Goal: Use online tool/utility: Utilize a website feature to perform a specific function

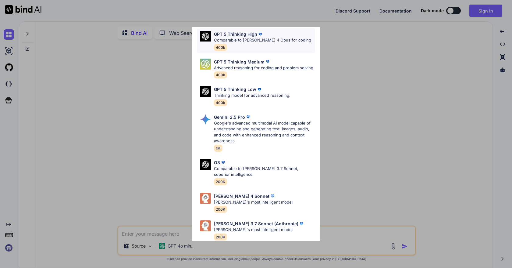
scroll to position [57, 0]
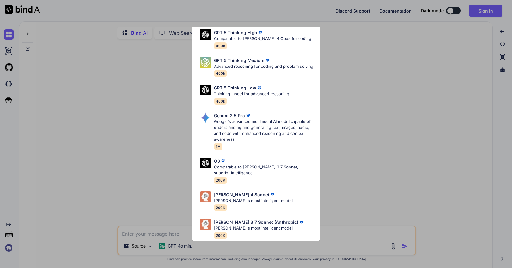
click at [369, 62] on div "Ultra Models GPT 5 OpenAI's best AI model, matches [PERSON_NAME] 4 Sonnet in In…" at bounding box center [256, 134] width 512 height 268
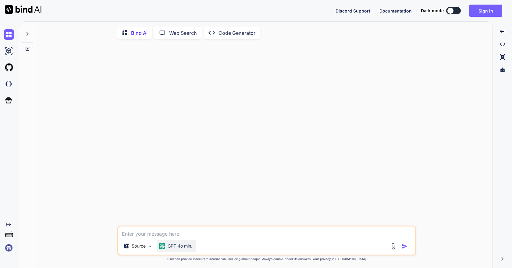
click at [182, 247] on p "GPT-4o min.." at bounding box center [181, 246] width 26 height 6
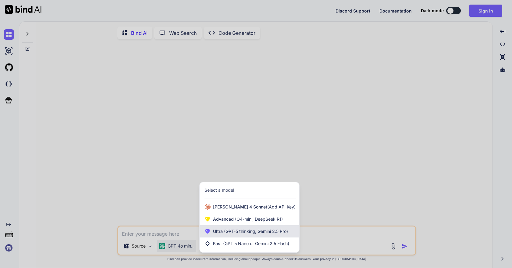
click at [249, 236] on div "Ultra (GPT-5 thinking, Gemini 2.5 Pro)" at bounding box center [250, 231] width 100 height 12
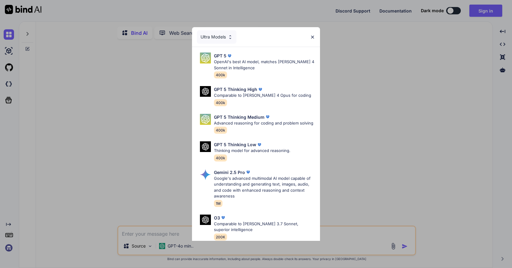
click at [224, 34] on div "Ultra Models" at bounding box center [217, 36] width 40 height 13
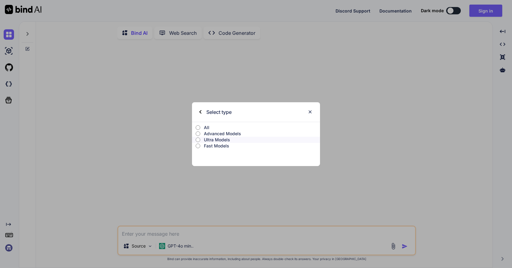
click at [220, 127] on p "All" at bounding box center [262, 127] width 116 height 6
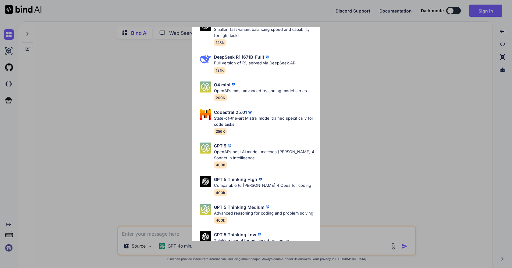
scroll to position [0, 0]
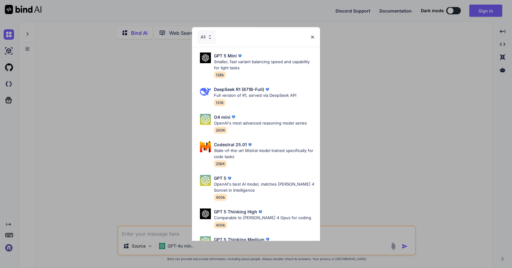
click at [313, 37] on img at bounding box center [312, 36] width 5 height 5
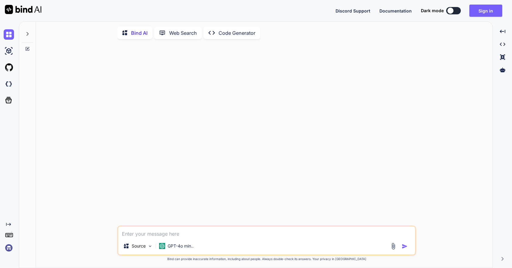
click at [455, 10] on button at bounding box center [454, 10] width 15 height 7
type textarea "x"
